Goal: Find specific page/section: Find specific page/section

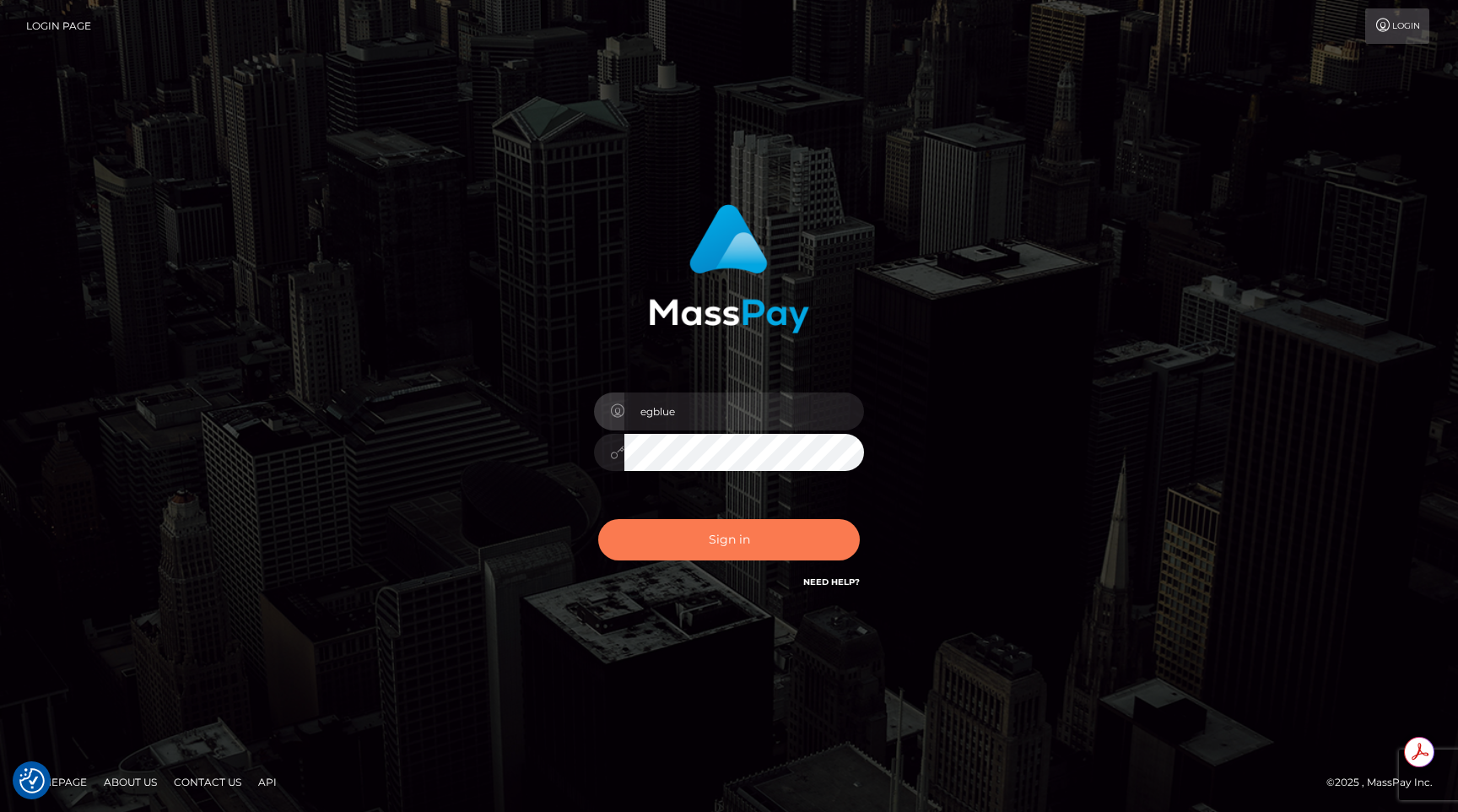
click at [670, 540] on button "Sign in" at bounding box center [729, 540] width 262 height 42
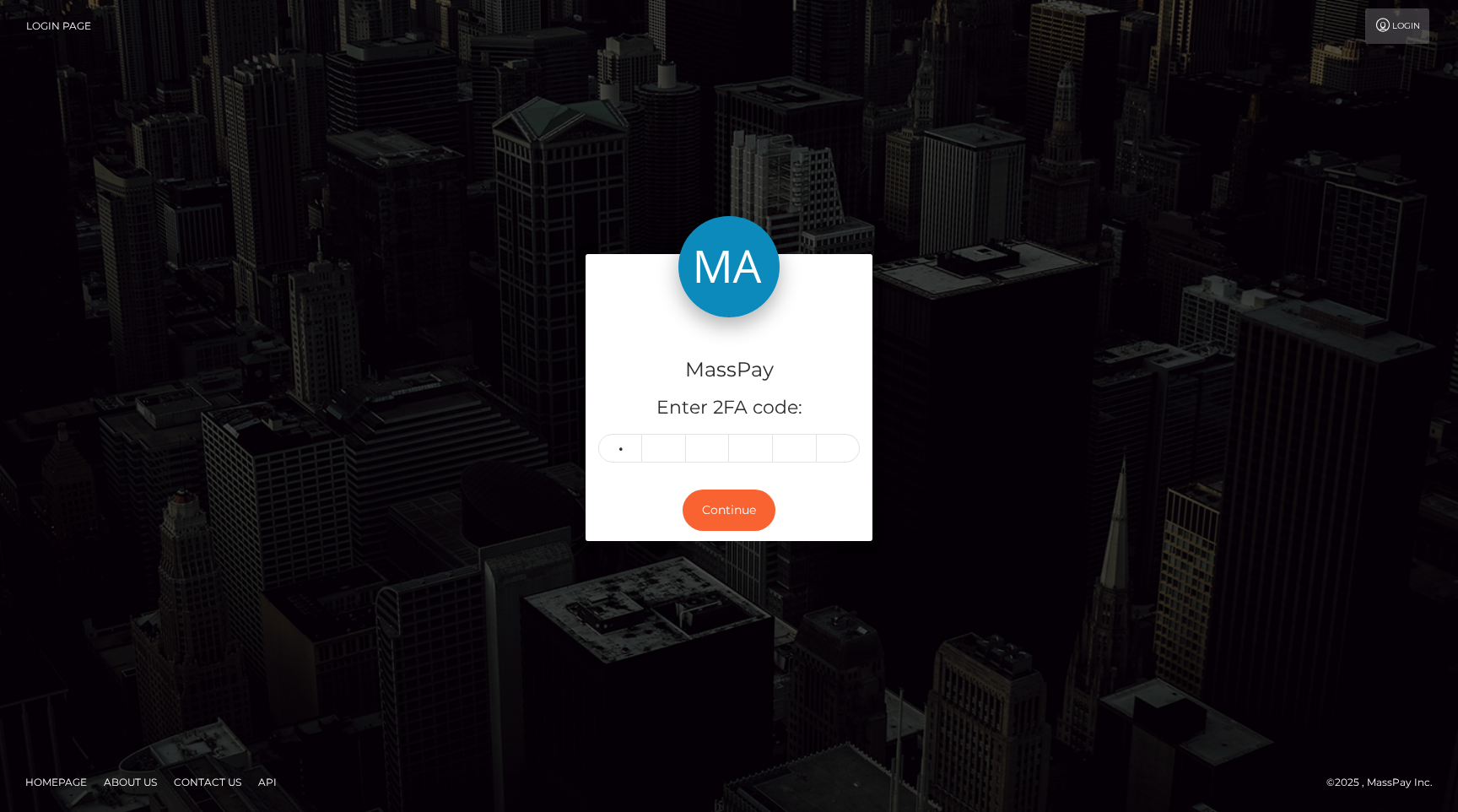
type input "6"
type input "5"
type input "7"
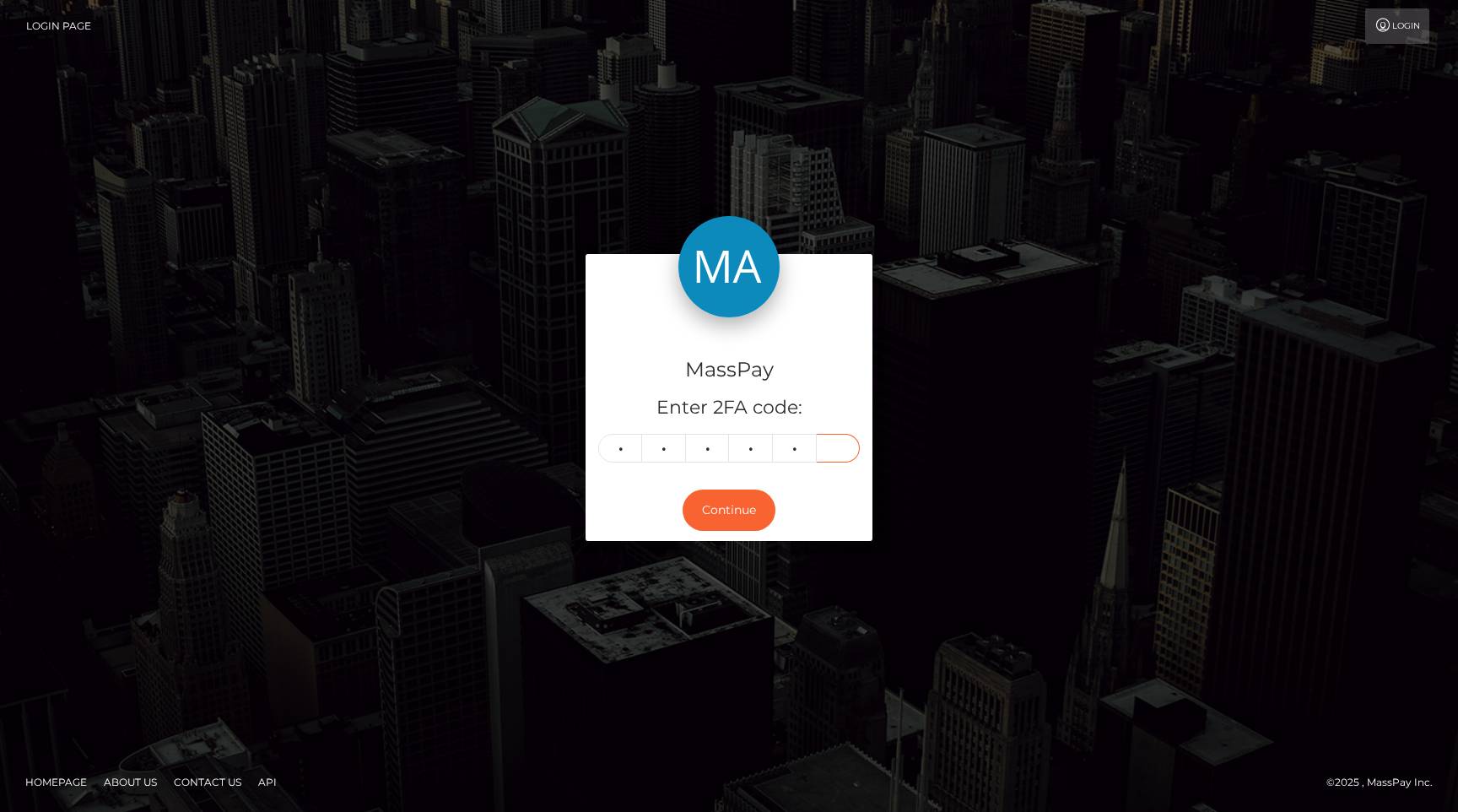
type input "7"
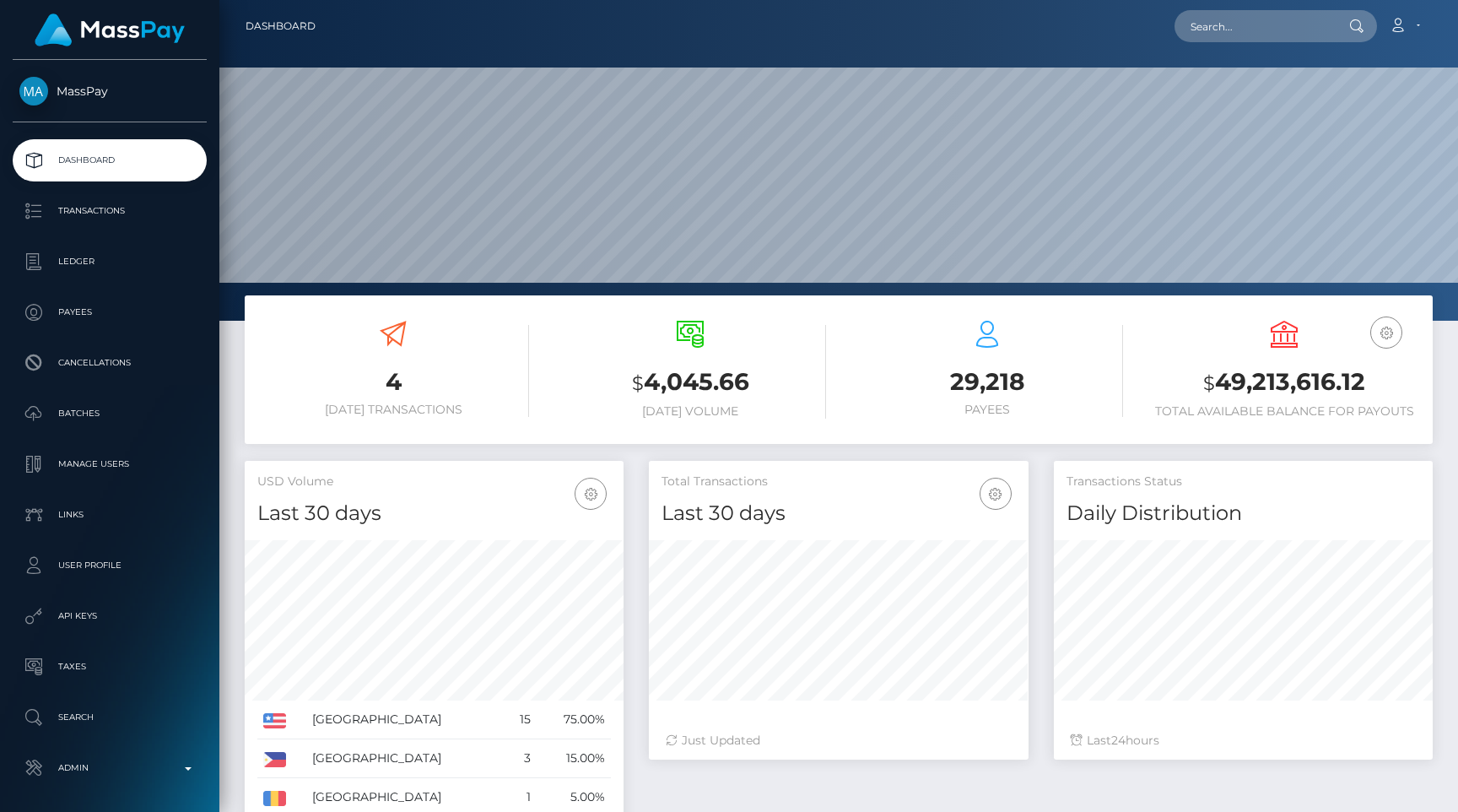
scroll to position [299, 379]
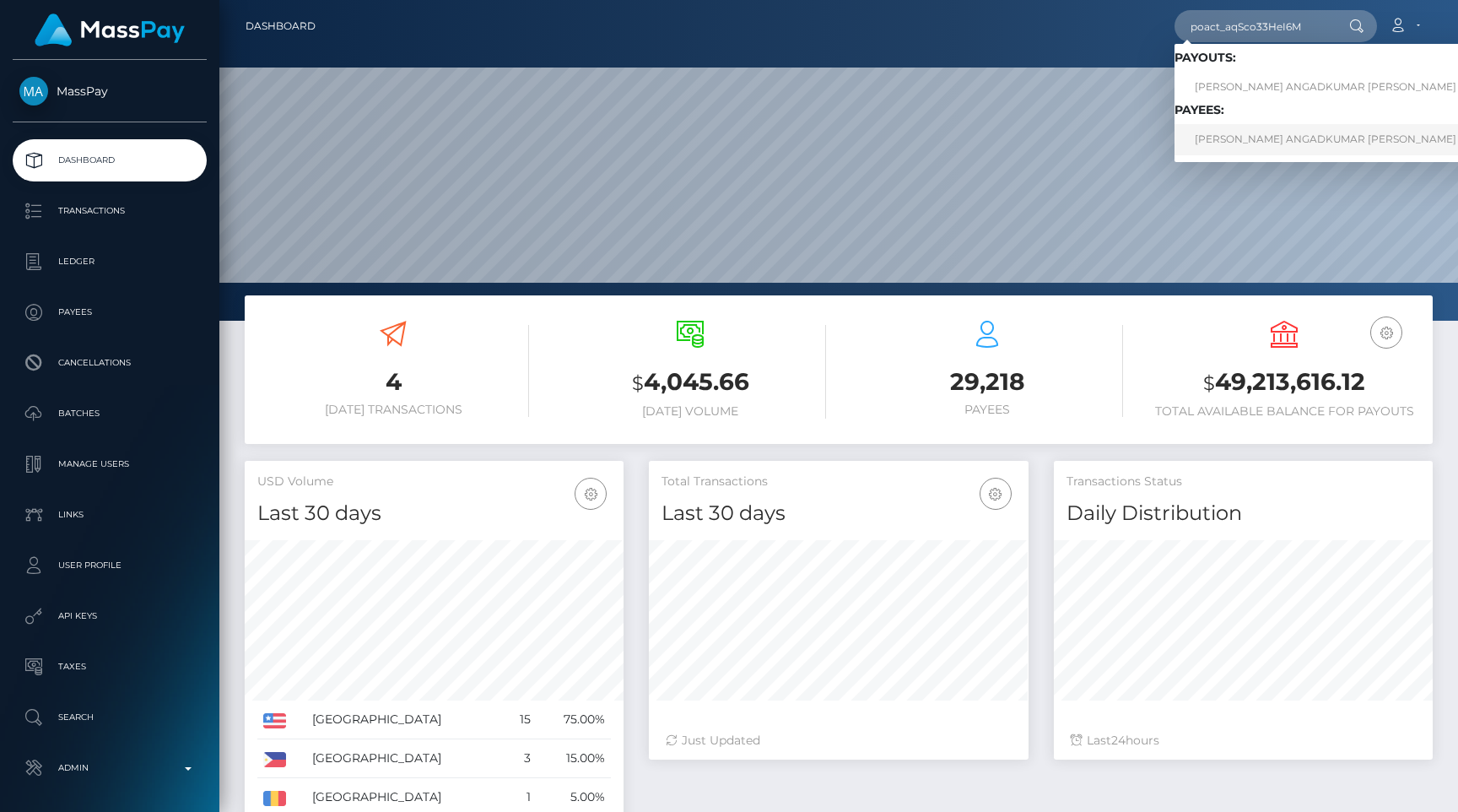
type input "poact_aqSco33HeI6M"
click at [1238, 130] on link "SAKSHI ANGADKUMAR MAURYA" at bounding box center [1359, 139] width 370 height 31
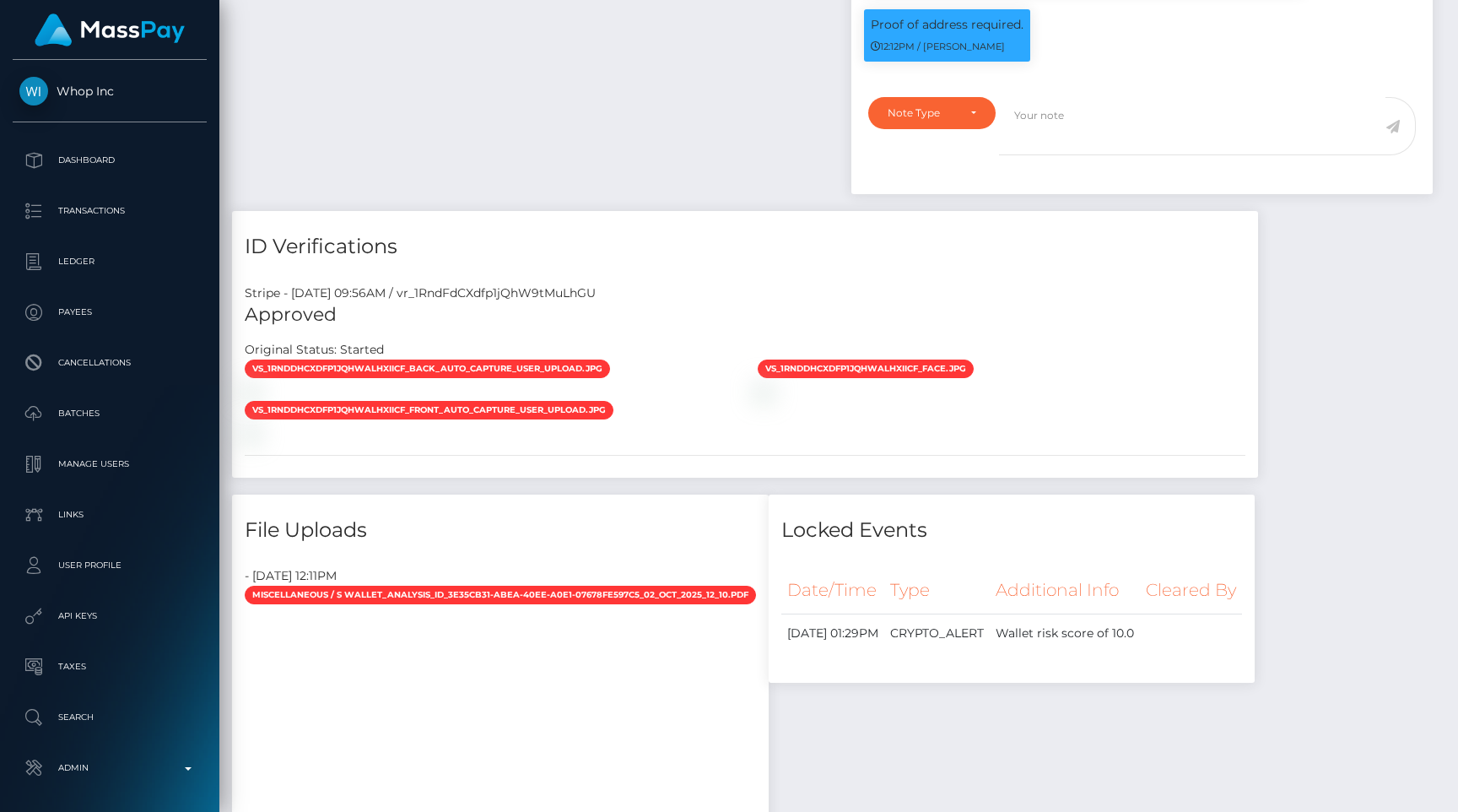
scroll to position [203, 379]
click at [579, 284] on div "Stripe - [DATE] 09:56AM / vr_1RndFdCXdfp1jQhW9tMuLhGU" at bounding box center [744, 293] width 1026 height 18
copy div "vr_1RndFdCXdfp1jQhW9tMuLhGU"
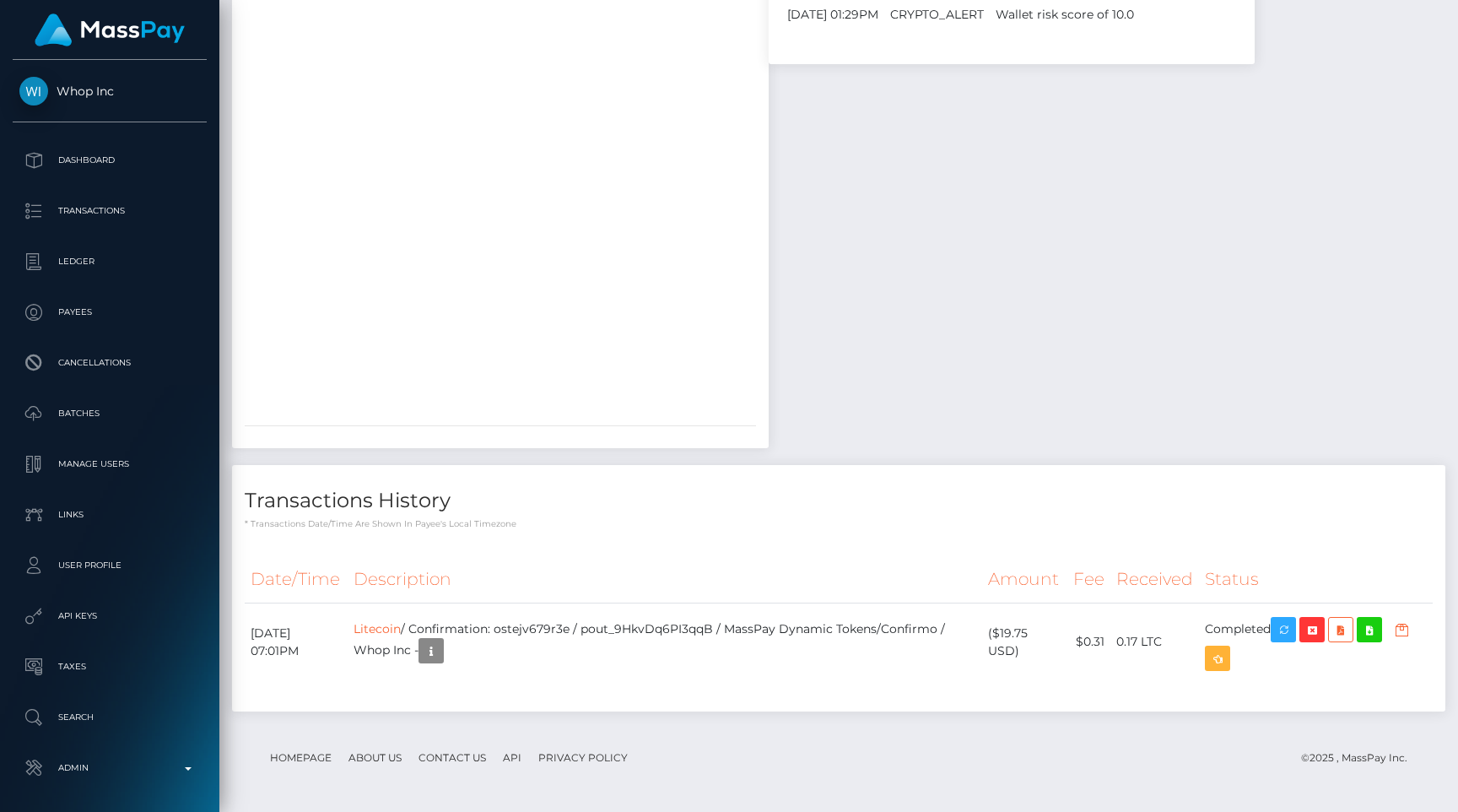
scroll to position [2330, 0]
click at [85, 611] on p "API Keys" at bounding box center [109, 616] width 180 height 25
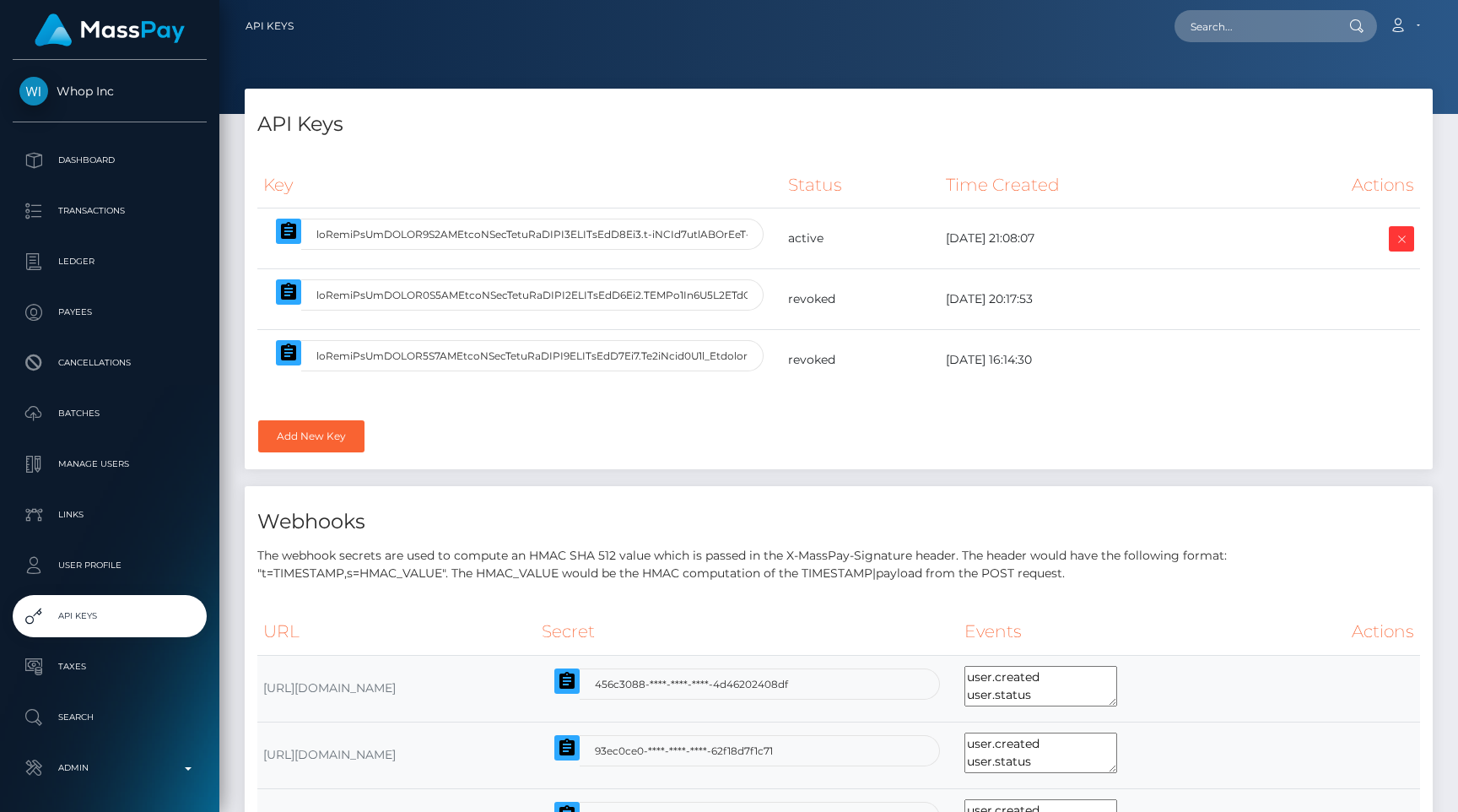
select select
click at [293, 230] on icon "button" at bounding box center [288, 230] width 15 height 17
click at [1274, 14] on input "text" at bounding box center [1253, 25] width 158 height 32
paste input "7fd50885-a018-11f0-b1e8-026f69db09b1"
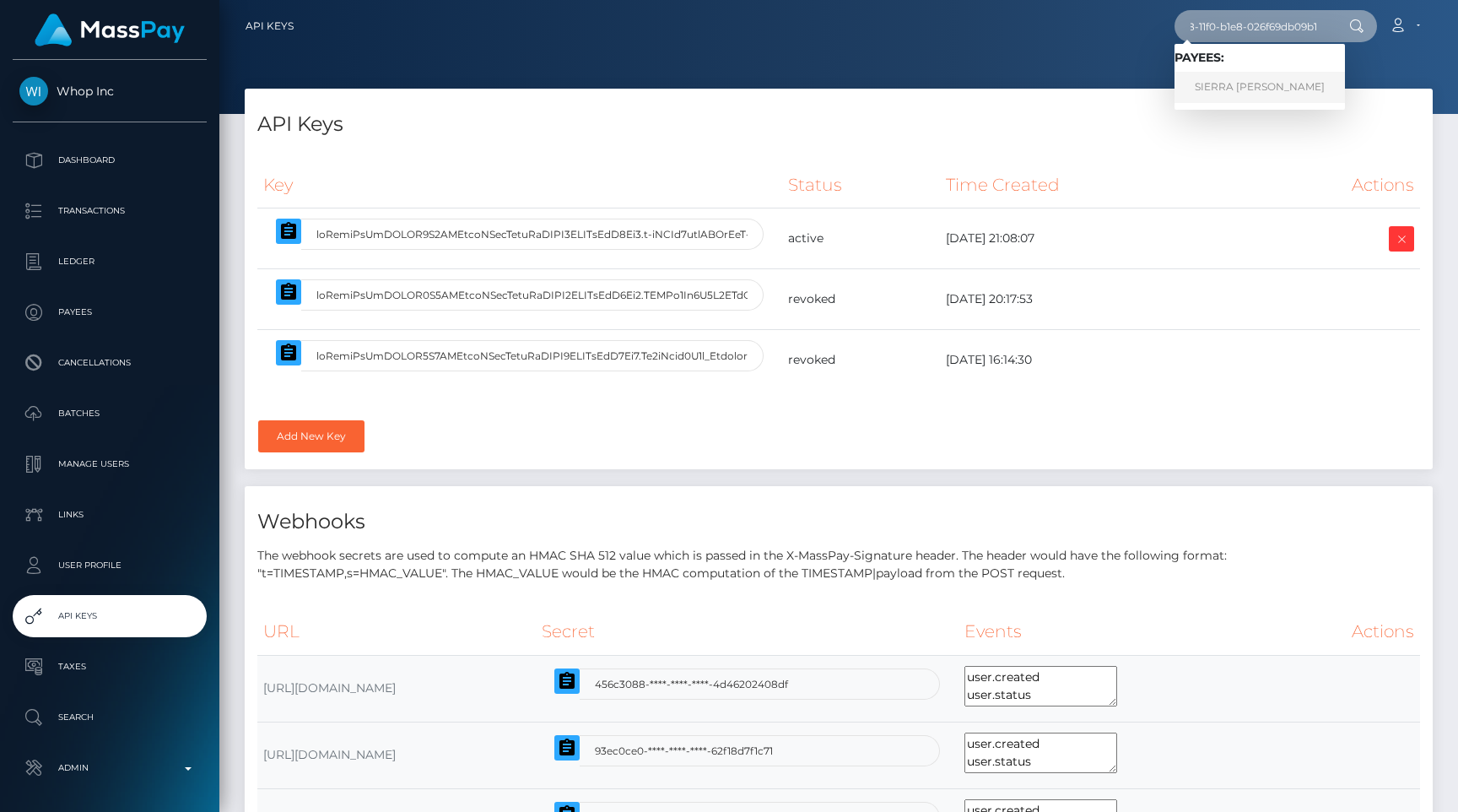
type input "7fd50885-a018-11f0-b1e8-026f69db09b1"
click at [1270, 77] on link "SIERRA SEQUOYA CANFIELD" at bounding box center [1260, 87] width 170 height 31
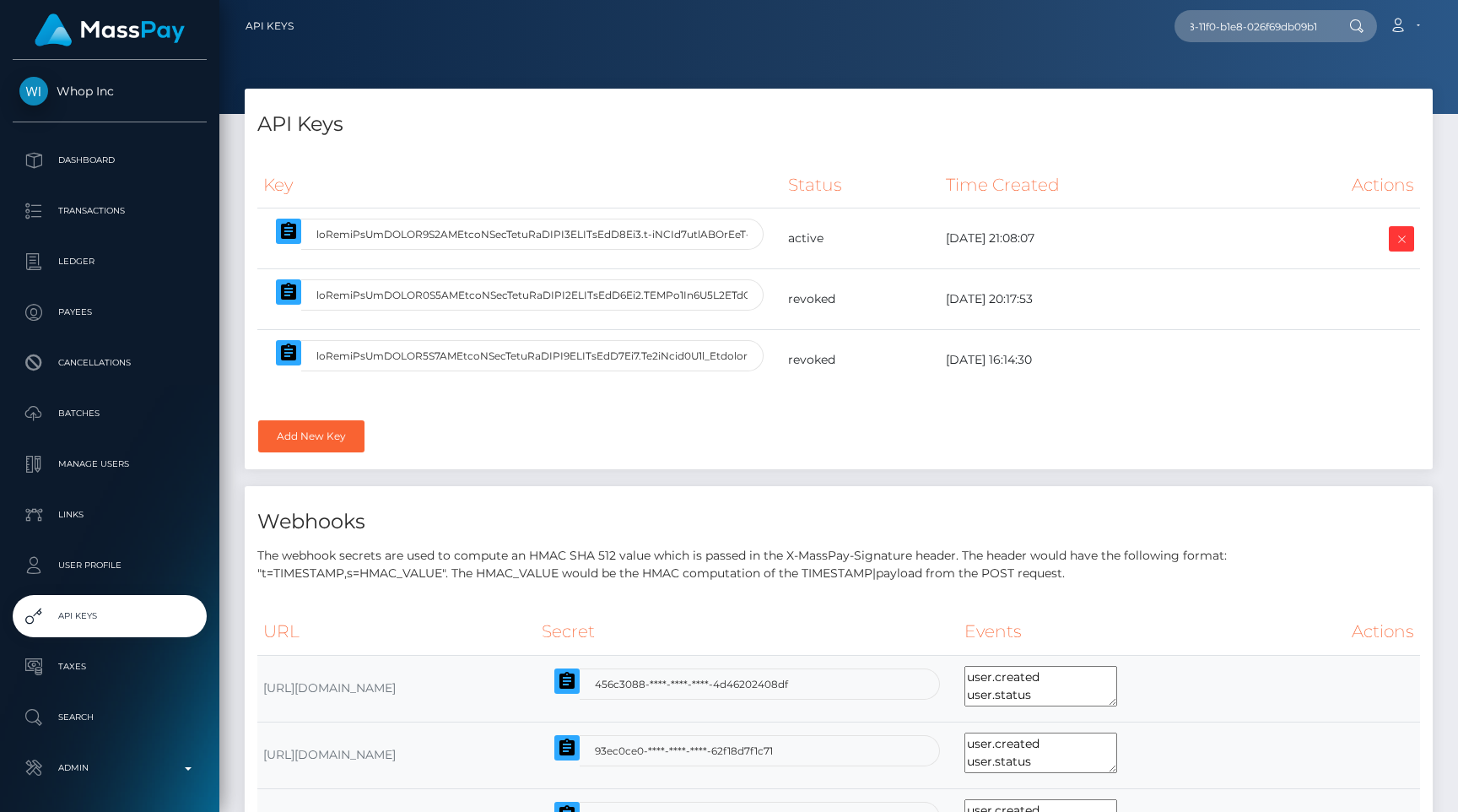
scroll to position [0, 0]
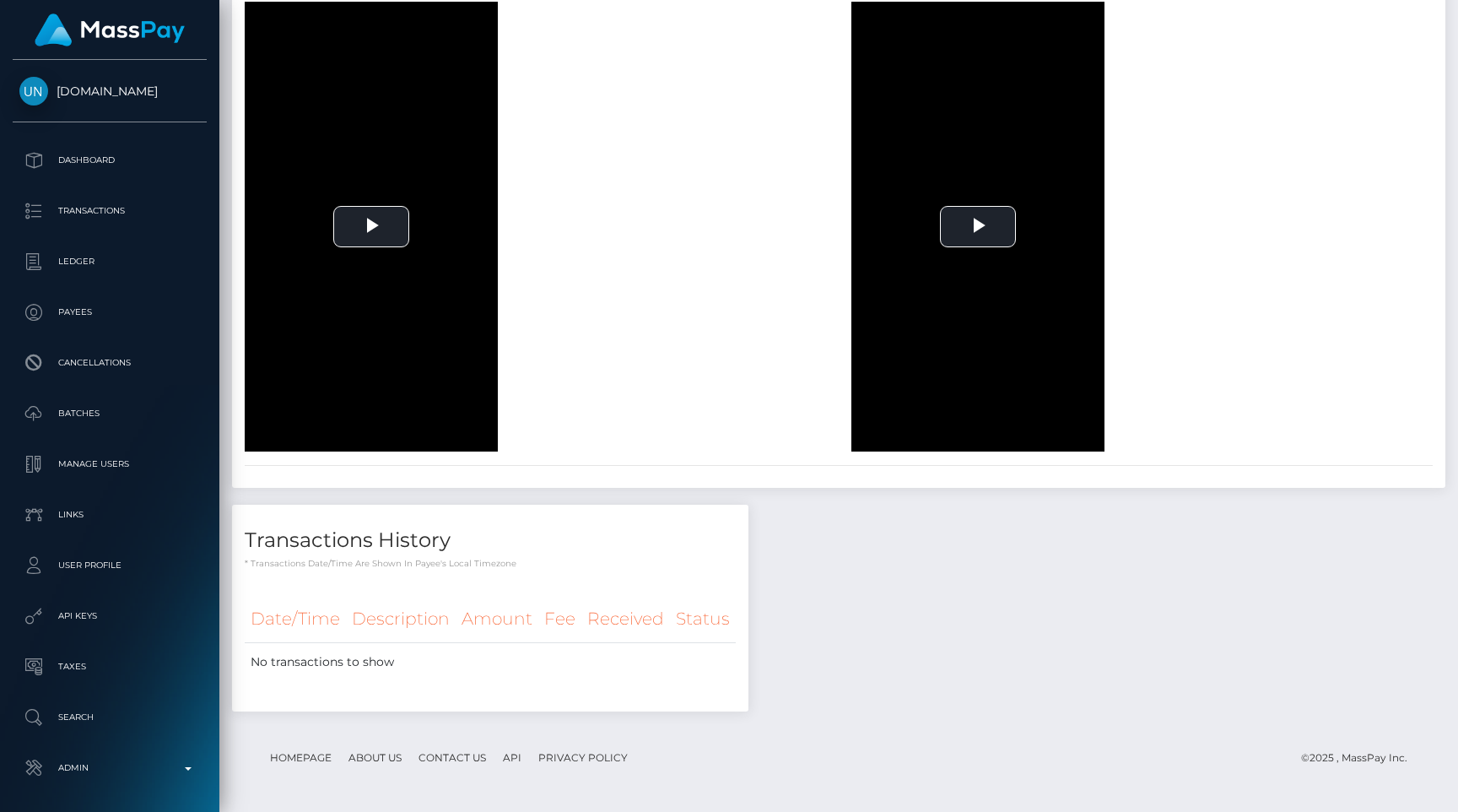
scroll to position [203, 379]
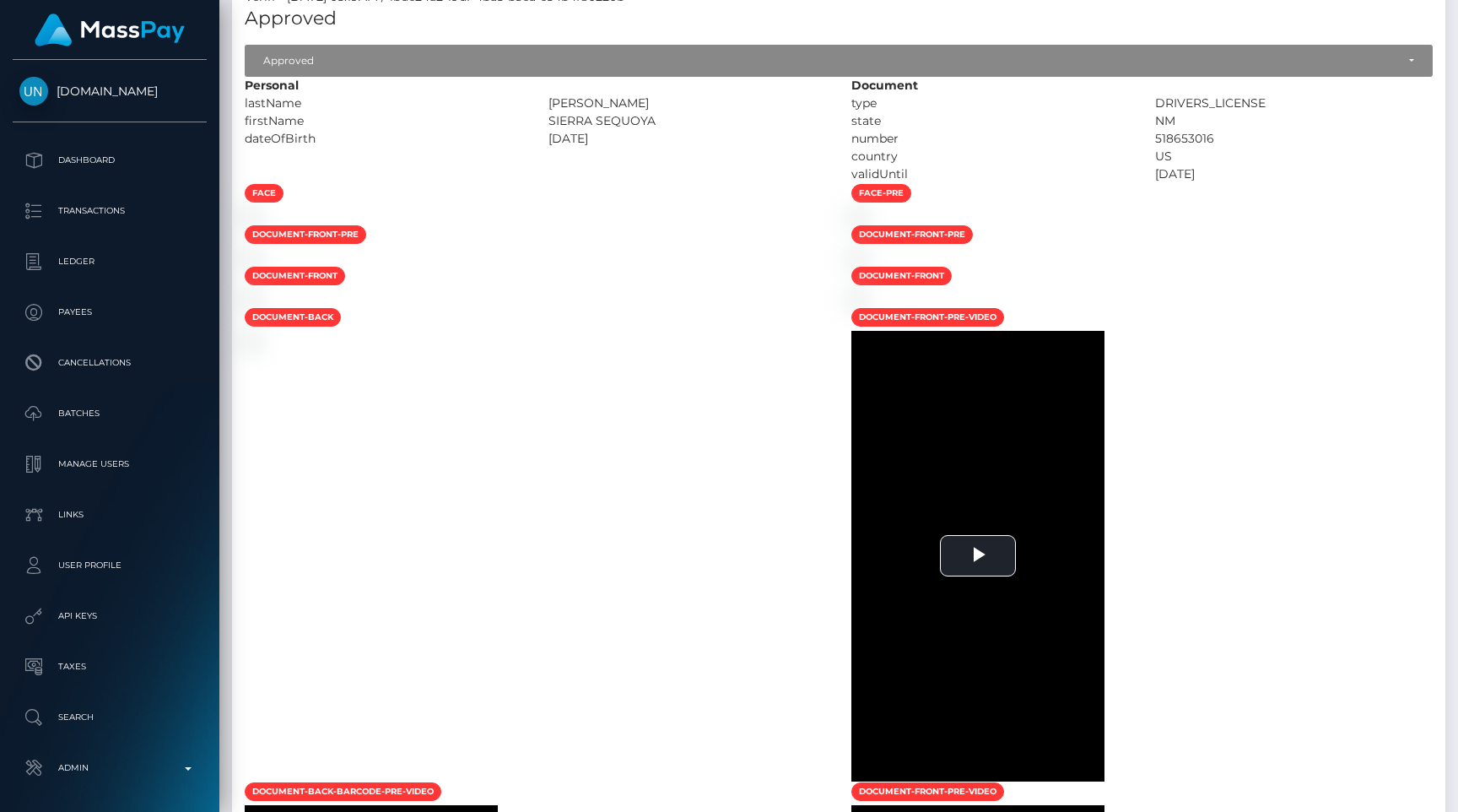
scroll to position [1200, 0]
